Goal: Task Accomplishment & Management: Manage account settings

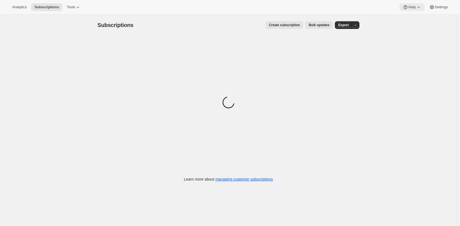
drag, startPoint x: 356, startPoint y: 3, endPoint x: 411, endPoint y: 6, distance: 55.5
click at [357, 3] on div "Analytics Subscriptions Tools Help Settings" at bounding box center [230, 7] width 460 height 15
click at [416, 5] on icon at bounding box center [419, 7] width 6 height 6
click at [408, 16] on span "Setup guide" at bounding box center [410, 19] width 19 height 6
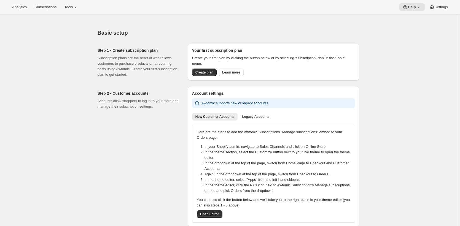
click at [176, 93] on h2 "Step 2 • Customer accounts" at bounding box center [138, 94] width 81 height 6
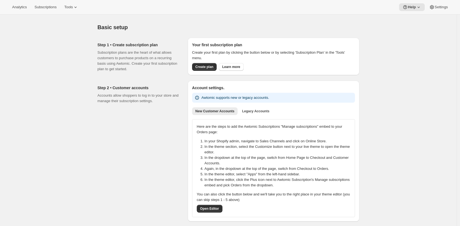
scroll to position [6, 0]
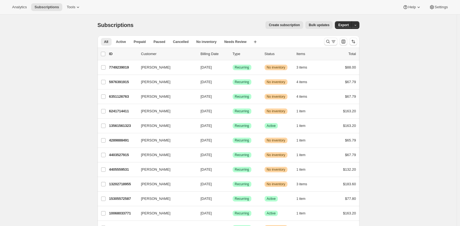
click at [164, 28] on div "Create subscription Bulk updates" at bounding box center [236, 25] width 193 height 8
click at [78, 7] on icon at bounding box center [78, 7] width 6 height 6
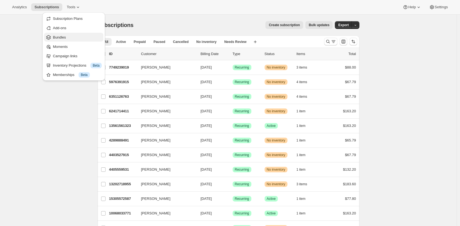
click at [69, 37] on span "Bundles" at bounding box center [77, 38] width 49 height 6
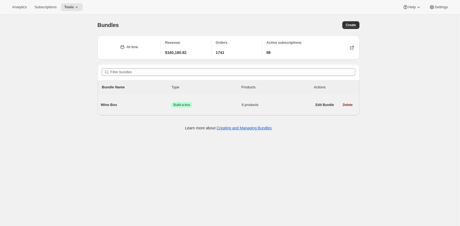
click at [138, 107] on span "Wine Box" at bounding box center [136, 105] width 71 height 6
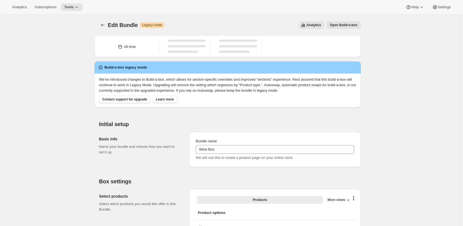
type input "Wine Box"
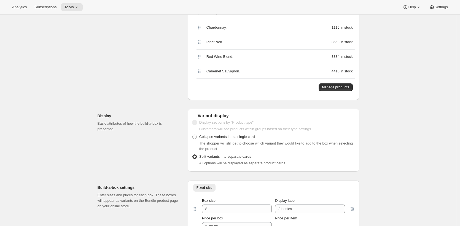
scroll to position [190, 0]
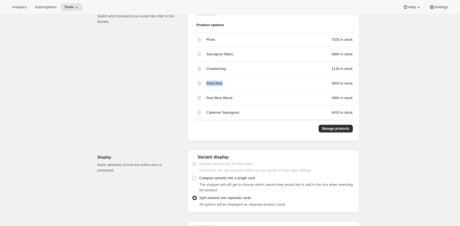
drag, startPoint x: 228, startPoint y: 82, endPoint x: 206, endPoint y: 84, distance: 22.7
click at [206, 84] on div "Pinot Noir. 3653 in stock" at bounding box center [276, 83] width 159 height 15
copy span "Pinot Noir."
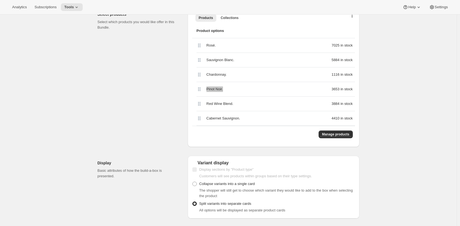
scroll to position [0, 0]
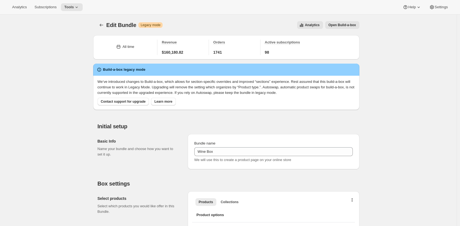
drag, startPoint x: 42, startPoint y: 75, endPoint x: 42, endPoint y: 67, distance: 7.5
click at [25, 8] on span "Analytics" at bounding box center [19, 7] width 15 height 4
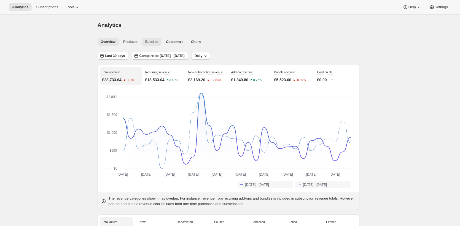
click at [157, 42] on span "Bundles" at bounding box center [151, 42] width 13 height 4
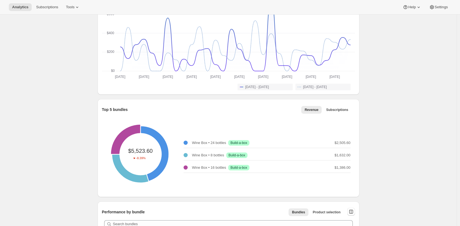
scroll to position [145, 0]
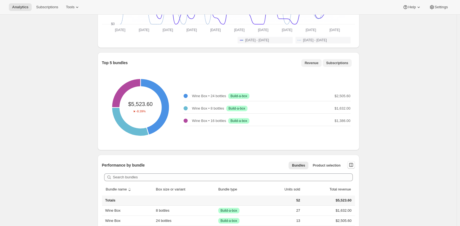
click at [335, 62] on span "Subscriptions" at bounding box center [337, 63] width 22 height 4
click at [316, 63] on span "Revenue" at bounding box center [312, 63] width 14 height 4
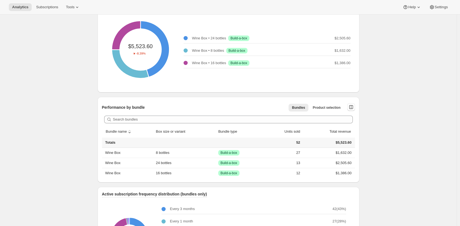
scroll to position [208, 0]
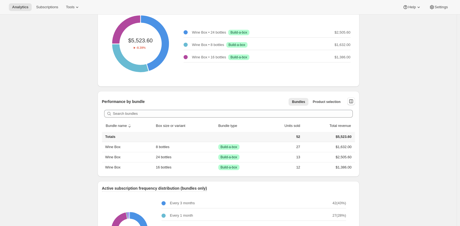
click at [334, 109] on div "Search bundles" at bounding box center [228, 114] width 253 height 12
click at [337, 102] on span "Product selection" at bounding box center [327, 102] width 28 height 4
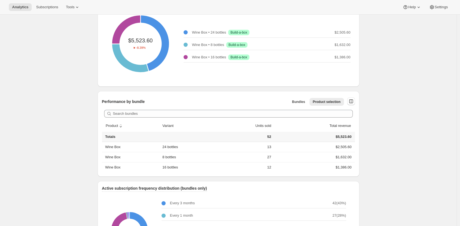
click at [368, 90] on div "Analytics. This page is ready Analytics Overview Products Bundles Customers Chu…" at bounding box center [228, 107] width 457 height 603
click at [402, 75] on div "Analytics. This page is ready Analytics Overview Products Bundles Customers Chu…" at bounding box center [228, 107] width 457 height 603
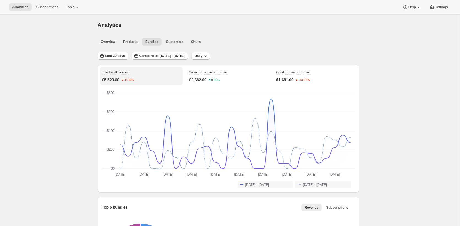
scroll to position [1, 0]
click at [77, 11] on div "Analytics Subscriptions Tools Help Settings" at bounding box center [230, 7] width 460 height 15
click at [78, 10] on button "Tools" at bounding box center [73, 7] width 21 height 8
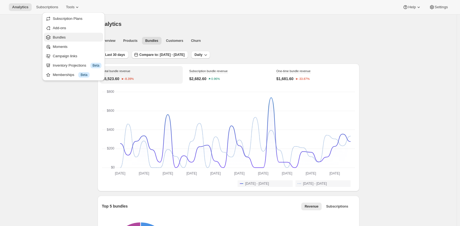
click at [76, 37] on span "Bundles" at bounding box center [77, 38] width 49 height 6
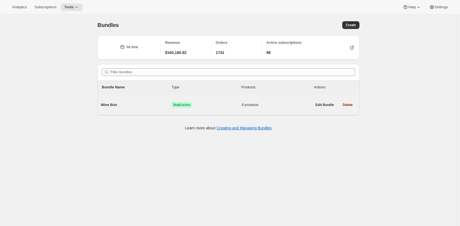
click at [148, 106] on span "Wine Box" at bounding box center [136, 105] width 71 height 6
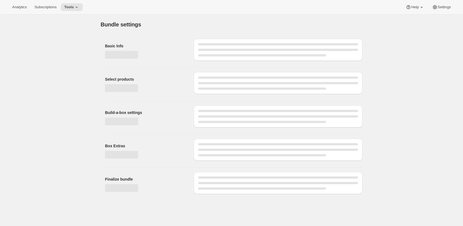
type input "Wine Box"
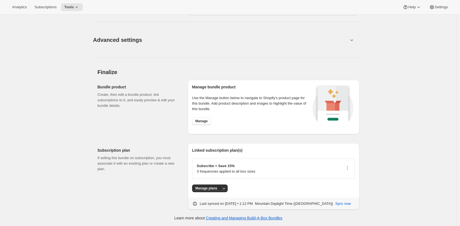
scroll to position [601, 0]
click at [296, 58] on hr at bounding box center [226, 58] width 266 height 0
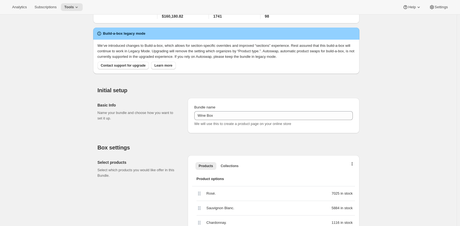
scroll to position [0, 0]
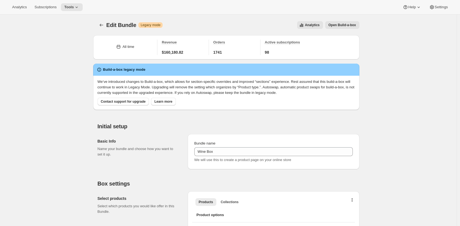
click at [346, 26] on span "Open Build-a-box" at bounding box center [343, 25] width 28 height 4
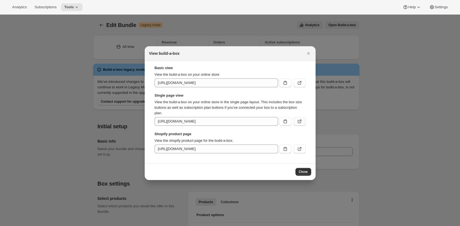
click at [300, 122] on icon ":rkf:" at bounding box center [300, 122] width 6 height 6
click at [309, 52] on icon "Close" at bounding box center [309, 54] width 6 height 6
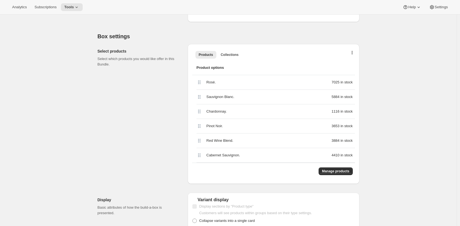
scroll to position [148, 0]
click at [341, 171] on span "Manage products" at bounding box center [335, 171] width 27 height 4
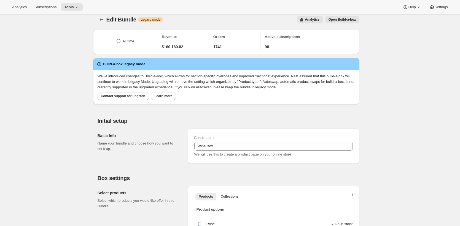
scroll to position [0, 0]
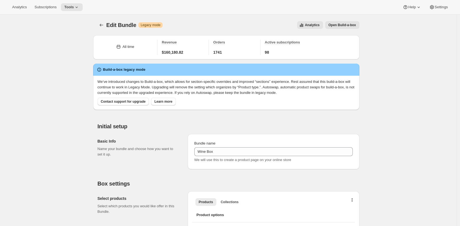
click at [197, 23] on div "Analytics Open Build-a-box" at bounding box center [263, 25] width 192 height 8
click at [216, 23] on div "Analytics Open Build-a-box" at bounding box center [263, 25] width 192 height 8
click at [301, 23] on icon "View all analytics related to this specific bundles, within certain timeframes" at bounding box center [302, 25] width 6 height 6
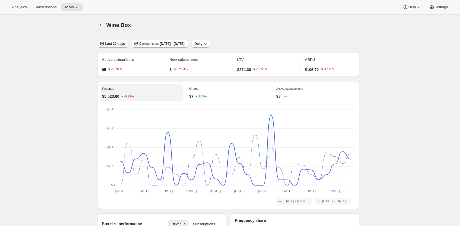
click at [115, 43] on span "Last 30 days" at bounding box center [115, 44] width 20 height 4
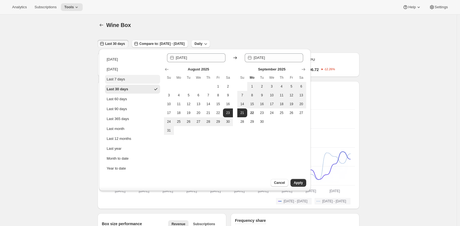
click at [132, 77] on button "Last 7 days" at bounding box center [132, 79] width 55 height 9
type input "2025-09-15"
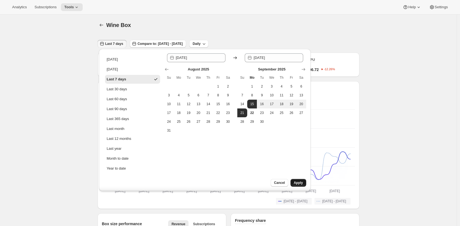
click at [299, 181] on span "Apply" at bounding box center [298, 183] width 9 height 4
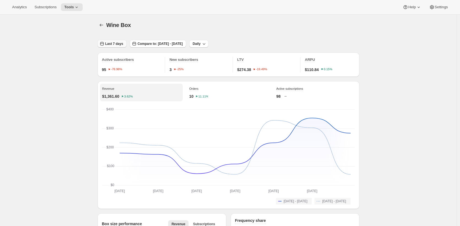
click at [123, 43] on span "Last 7 days" at bounding box center [114, 44] width 18 height 4
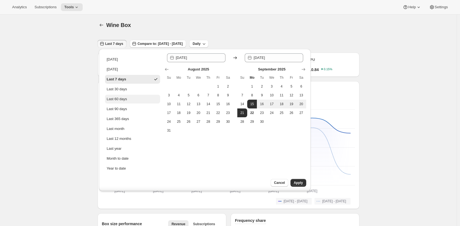
click at [128, 98] on button "Last 60 days" at bounding box center [132, 99] width 55 height 9
type input "2025-07-24"
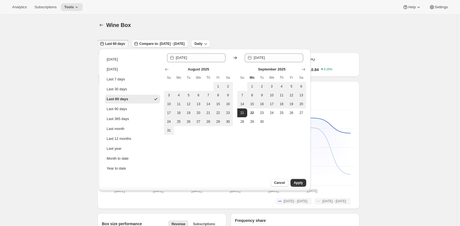
click at [295, 183] on span "Apply" at bounding box center [298, 183] width 9 height 4
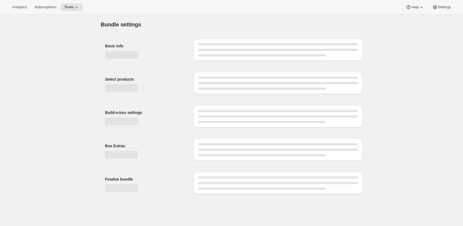
type input "Wine Box"
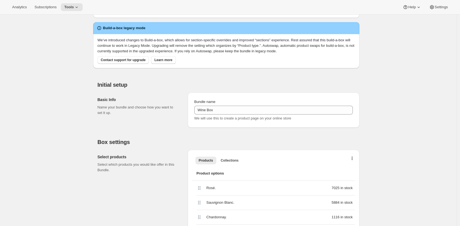
scroll to position [187, 0]
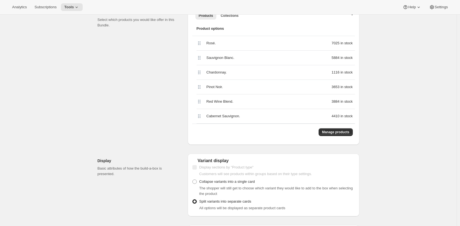
click at [232, 88] on div "Pinot Noir." at bounding box center [242, 87] width 71 height 6
drag, startPoint x: 328, startPoint y: 131, endPoint x: 266, endPoint y: 124, distance: 62.2
click at [266, 124] on div "Manage products" at bounding box center [273, 132] width 163 height 17
drag, startPoint x: 247, startPoint y: 114, endPoint x: 203, endPoint y: 112, distance: 43.4
click at [204, 112] on div "Cabernet Sauvignon. 4410 in stock" at bounding box center [276, 116] width 159 height 15
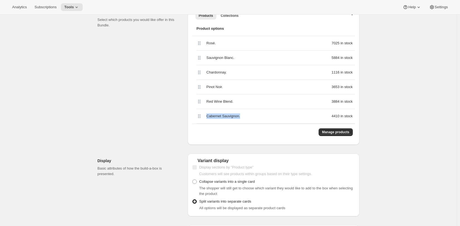
scroll to position [179, 0]
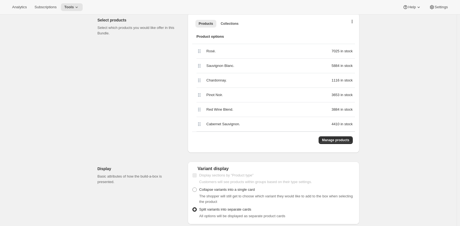
click at [168, 68] on div "Select products Select which products you would like offer in this Bundle." at bounding box center [141, 83] width 86 height 140
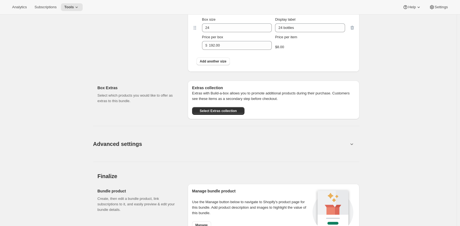
scroll to position [528, 0]
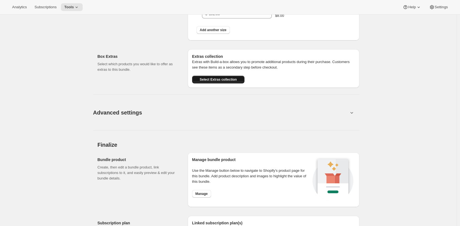
click at [229, 81] on span "Select Extras collection" at bounding box center [218, 79] width 37 height 4
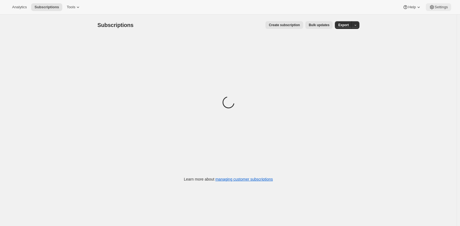
click at [441, 5] on span "Settings" at bounding box center [441, 7] width 13 height 4
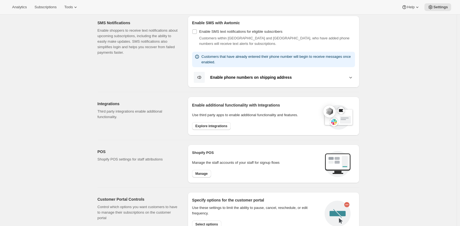
scroll to position [226, 0]
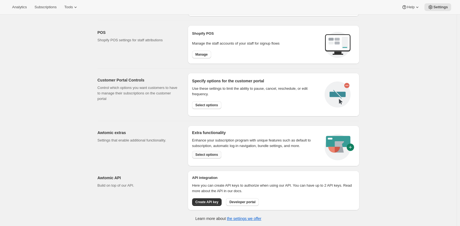
click at [211, 156] on span "Select options" at bounding box center [207, 155] width 23 height 4
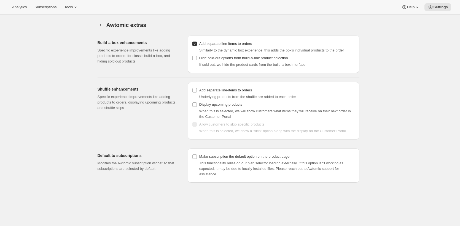
click at [403, 80] on div "Awtomic extras. This page is ready Awtomic extras Build-a-box enhancements Spec…" at bounding box center [228, 128] width 457 height 226
click at [407, 76] on div "Awtomic extras. This page is ready Awtomic extras Build-a-box enhancements Spec…" at bounding box center [228, 128] width 457 height 226
click at [408, 81] on div "Awtomic extras. This page is ready Awtomic extras Build-a-box enhancements Spec…" at bounding box center [228, 128] width 457 height 226
drag, startPoint x: 332, startPoint y: 26, endPoint x: 328, endPoint y: 24, distance: 4.9
click at [331, 26] on div "Awtomic extras" at bounding box center [232, 25] width 253 height 8
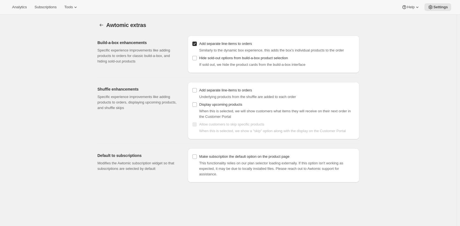
drag, startPoint x: 258, startPoint y: 21, endPoint x: 415, endPoint y: 25, distance: 157.5
click at [258, 21] on div "Awtomic extras" at bounding box center [232, 25] width 253 height 8
click at [52, 9] on span "Subscriptions" at bounding box center [45, 7] width 22 height 4
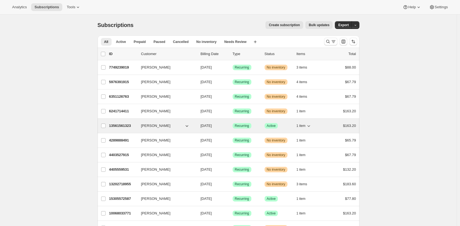
click at [118, 126] on p "13561561323" at bounding box center [123, 126] width 28 height 6
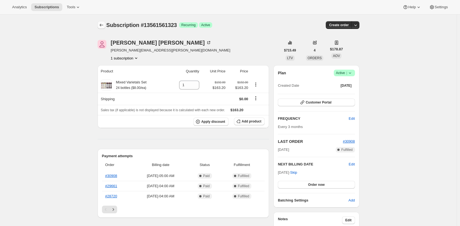
click at [100, 24] on icon "Subscriptions" at bounding box center [102, 25] width 6 height 6
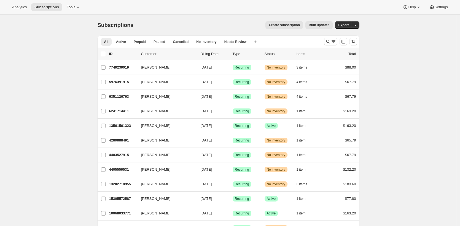
click at [165, 28] on div "Create subscription Bulk updates" at bounding box center [236, 25] width 193 height 8
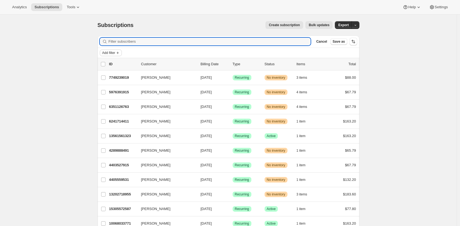
click at [115, 52] on span "Add filter" at bounding box center [108, 53] width 13 height 4
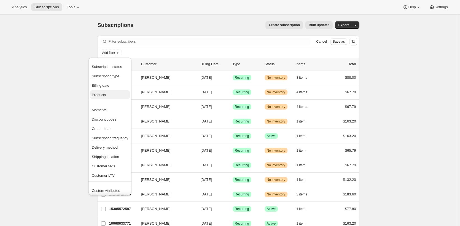
click at [116, 94] on span "Products" at bounding box center [110, 95] width 36 height 6
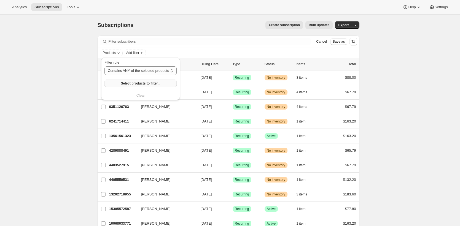
click at [137, 82] on span "Select products to filter..." at bounding box center [140, 83] width 39 height 4
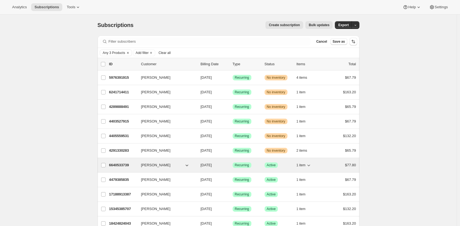
click at [119, 165] on p "6640533739" at bounding box center [123, 166] width 28 height 6
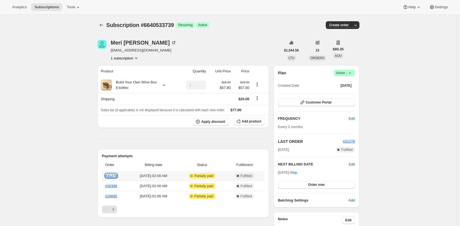
click at [112, 175] on link "#31278" at bounding box center [111, 176] width 12 height 4
click at [81, 7] on icon at bounding box center [78, 7] width 6 height 6
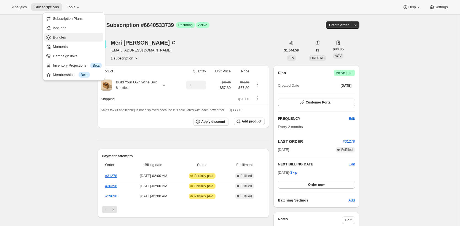
click at [68, 34] on button "Bundles" at bounding box center [73, 37] width 59 height 9
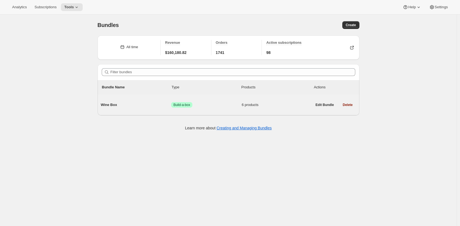
click at [138, 100] on div "Wine Box Success Build-a-box 6 products" at bounding box center [207, 105] width 212 height 14
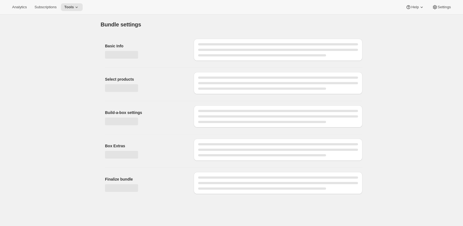
type input "Wine Box"
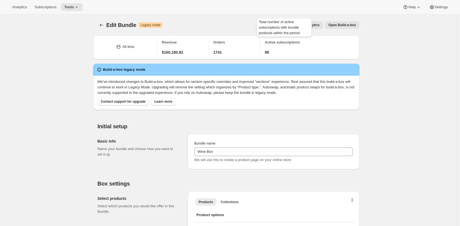
click at [311, 23] on div "Total number of active subscriptions with bundle products within the period" at bounding box center [284, 28] width 57 height 23
click at [313, 26] on span "Analytics" at bounding box center [312, 25] width 15 height 4
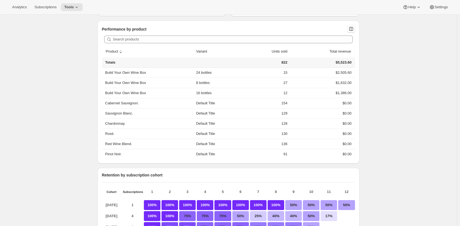
scroll to position [281, 0]
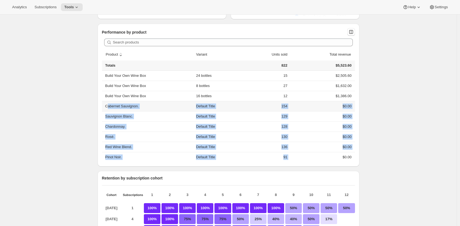
drag, startPoint x: 303, startPoint y: 161, endPoint x: 104, endPoint y: 110, distance: 204.7
click at [105, 110] on tbody "Build Your Own Wine Box 24 bottles 15 $2,505.60 Build Your Own Wine Box 8 bottl…" at bounding box center [228, 117] width 253 height 92
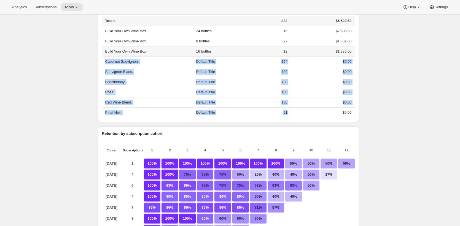
scroll to position [326, 0]
click at [255, 101] on td "136" at bounding box center [265, 102] width 50 height 10
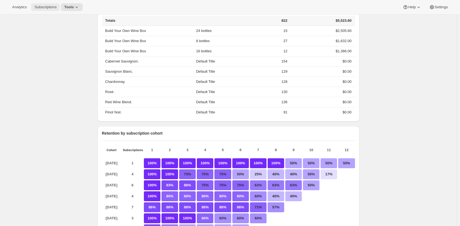
click at [52, 8] on span "Subscriptions" at bounding box center [45, 7] width 22 height 4
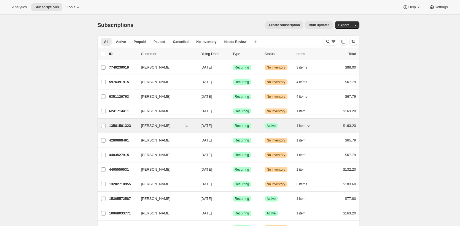
click at [122, 122] on div "13561561323 Erin Kerr 09/23/2025 Success Recurring Success Active 1 item $163.20" at bounding box center [232, 126] width 247 height 8
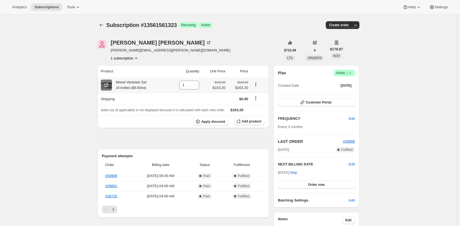
click at [109, 84] on icon at bounding box center [107, 85] width 6 height 6
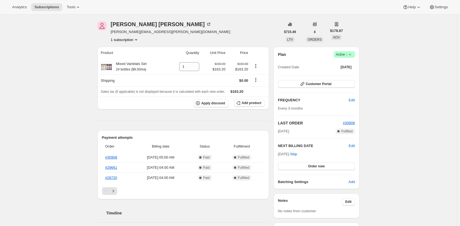
scroll to position [45, 0]
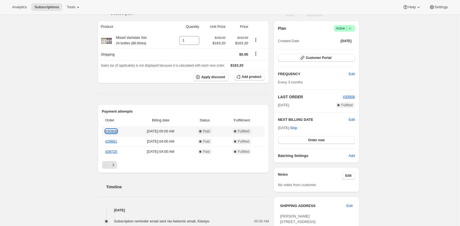
click at [111, 131] on link "#30908" at bounding box center [111, 131] width 12 height 4
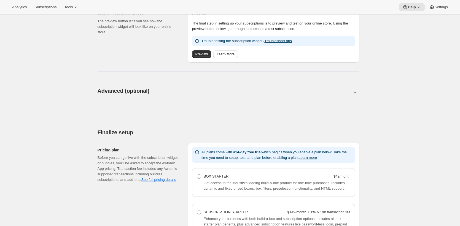
scroll to position [217, 0]
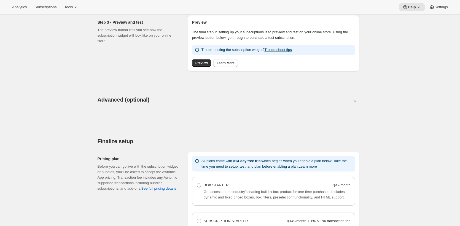
click at [161, 102] on button at bounding box center [229, 101] width 262 height 6
type input "<div style="text-align: center"> <hr> <br/><h3>Having issues managing your subs…"
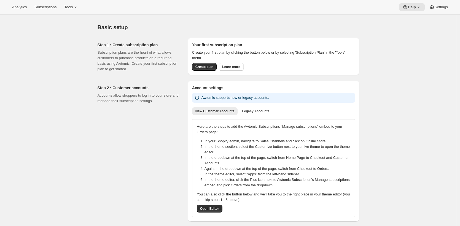
scroll to position [0, 0]
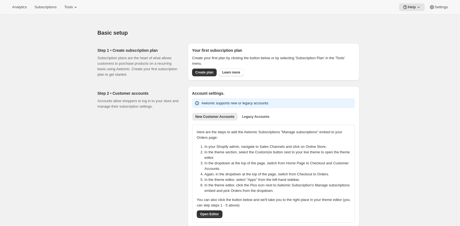
click at [258, 33] on div "Basic setup" at bounding box center [229, 33] width 262 height 8
